Goal: Check status: Check status

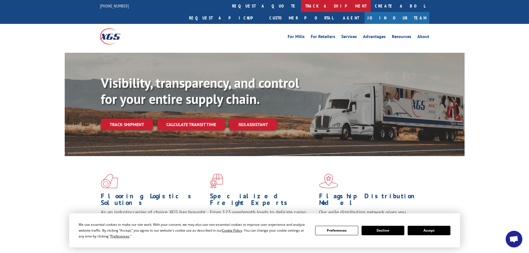
click at [301, 7] on link "track a shipment" at bounding box center [336, 6] width 70 height 12
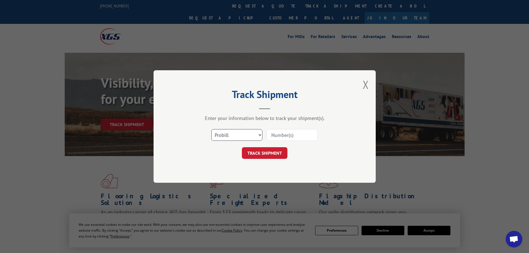
click at [228, 135] on select "Select category... Probill BOL PO" at bounding box center [236, 135] width 51 height 12
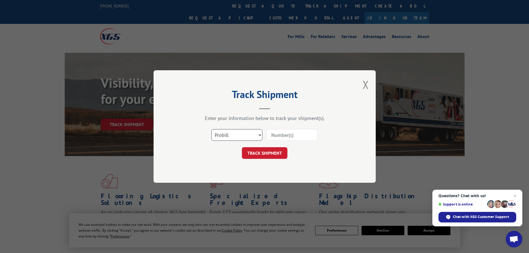
select select "bol"
click at [211, 129] on select "Select category... Probill BOL PO" at bounding box center [236, 135] width 51 height 12
paste input "6016733"
type input "6016733"
click at [267, 151] on button "TRACK SHIPMENT" at bounding box center [265, 153] width 46 height 12
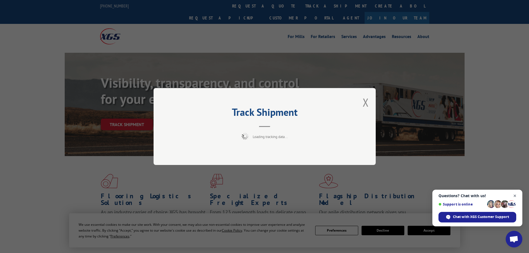
click at [516, 196] on span "Close chat" at bounding box center [515, 196] width 7 height 7
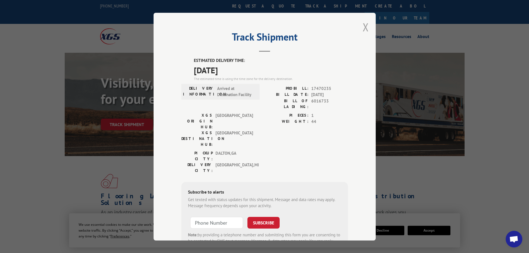
click at [363, 26] on button "Close modal" at bounding box center [366, 27] width 6 height 15
